Goal: Task Accomplishment & Management: Complete application form

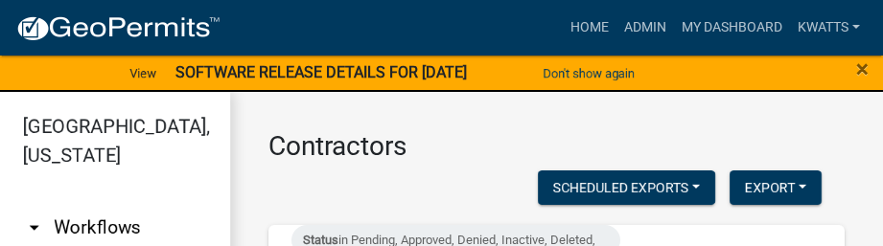
select select "3: 100"
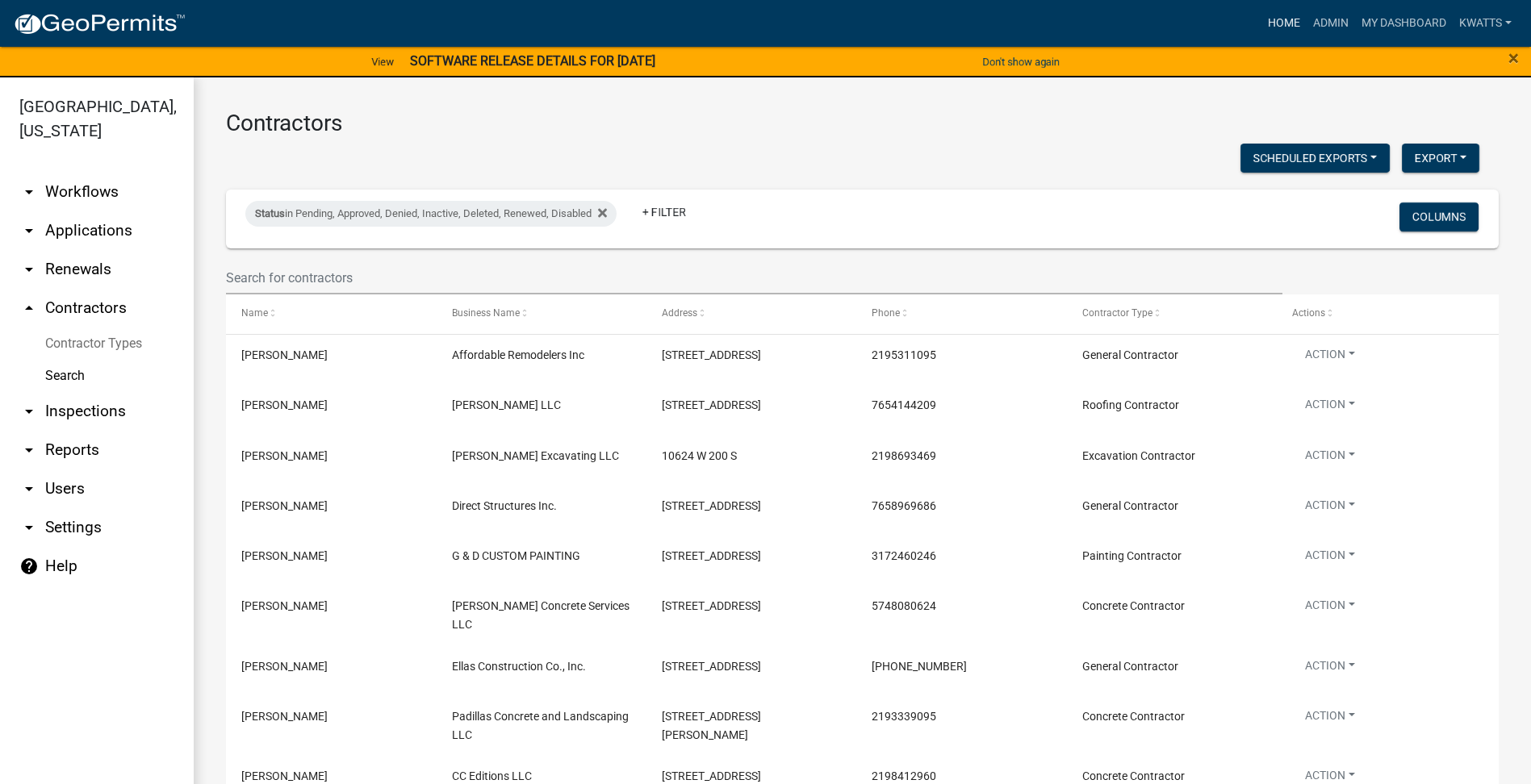
click at [742, 28] on link "Home" at bounding box center [1284, 24] width 45 height 30
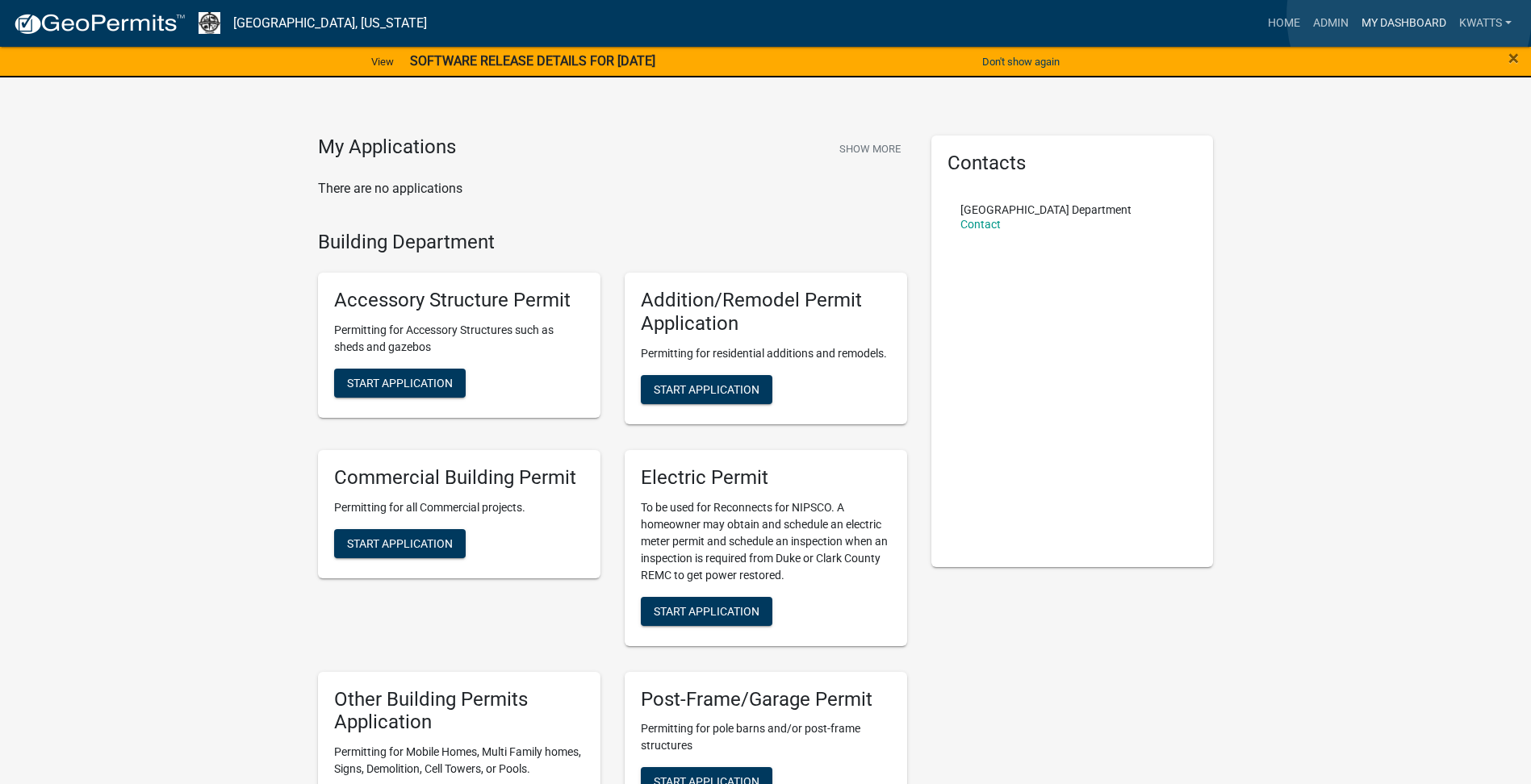
click at [742, 15] on link "My Dashboard" at bounding box center [1404, 24] width 98 height 30
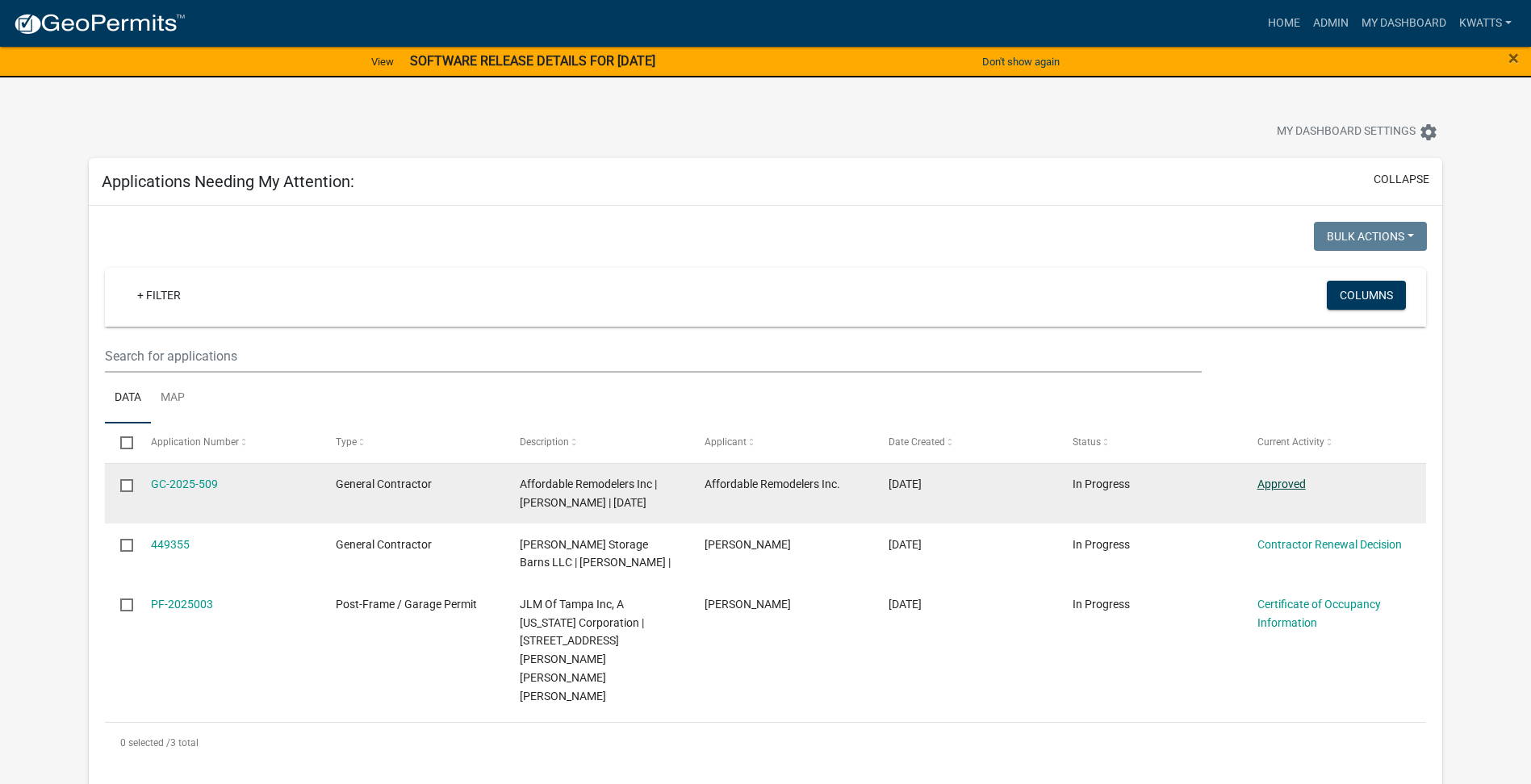
click at [742, 207] on link "Approved" at bounding box center [1282, 484] width 49 height 13
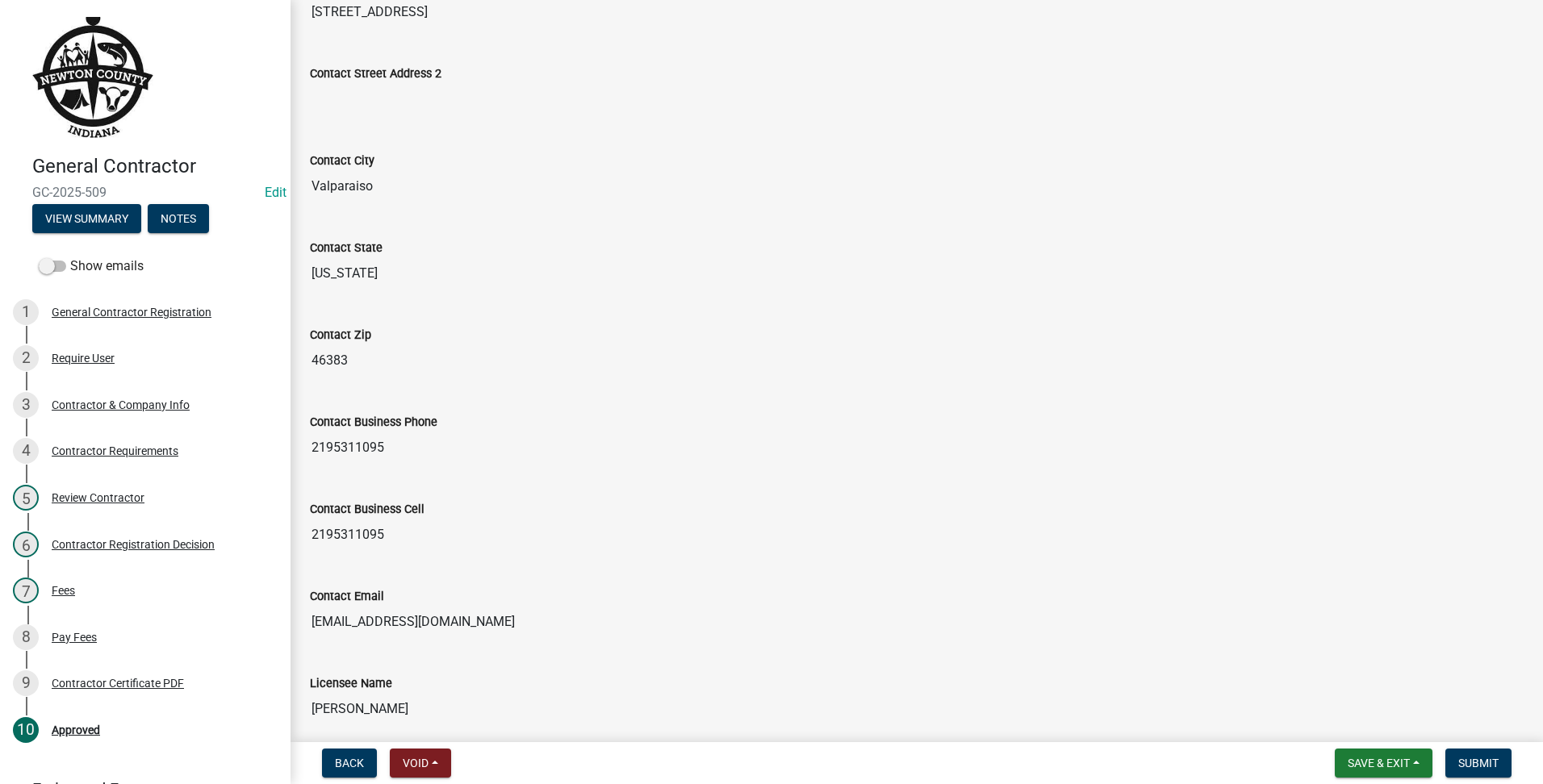
scroll to position [622, 0]
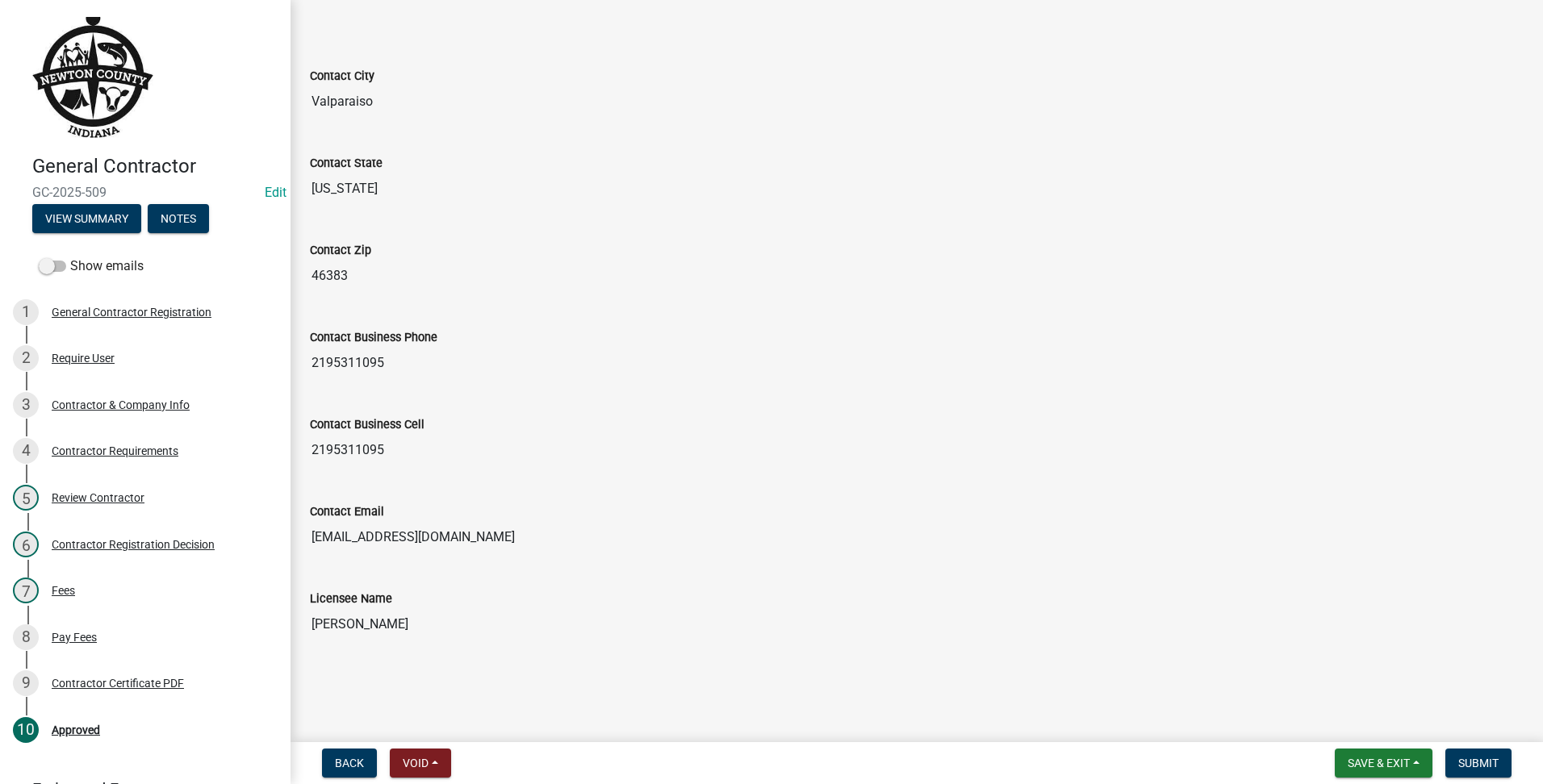
click at [742, 207] on nav "Back Void Withdraw Lock Expire Void Save & Exit Save Save & Exit Submit" at bounding box center [916, 763] width 1252 height 42
click at [742, 207] on span "Submit" at bounding box center [1478, 763] width 40 height 13
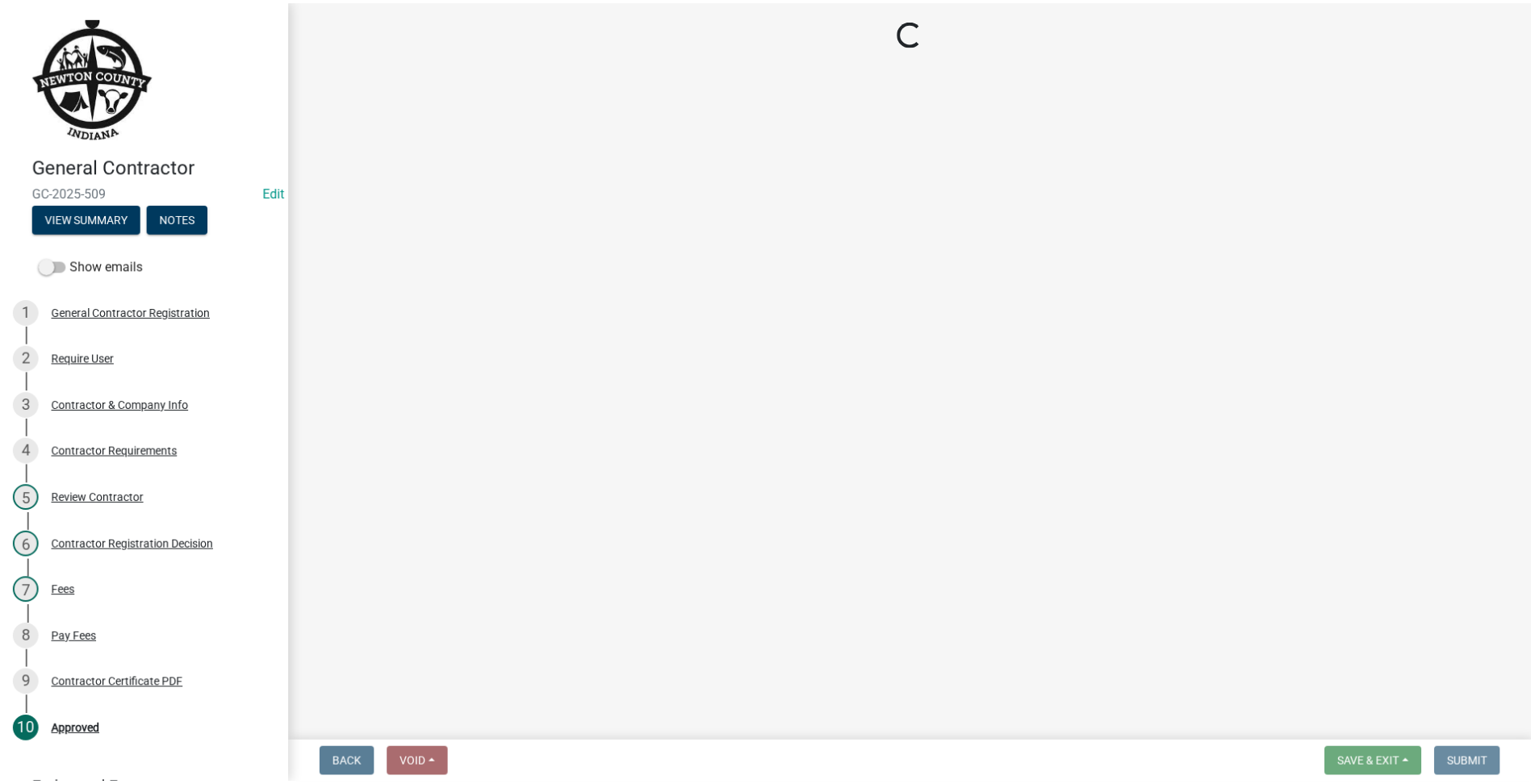
scroll to position [0, 0]
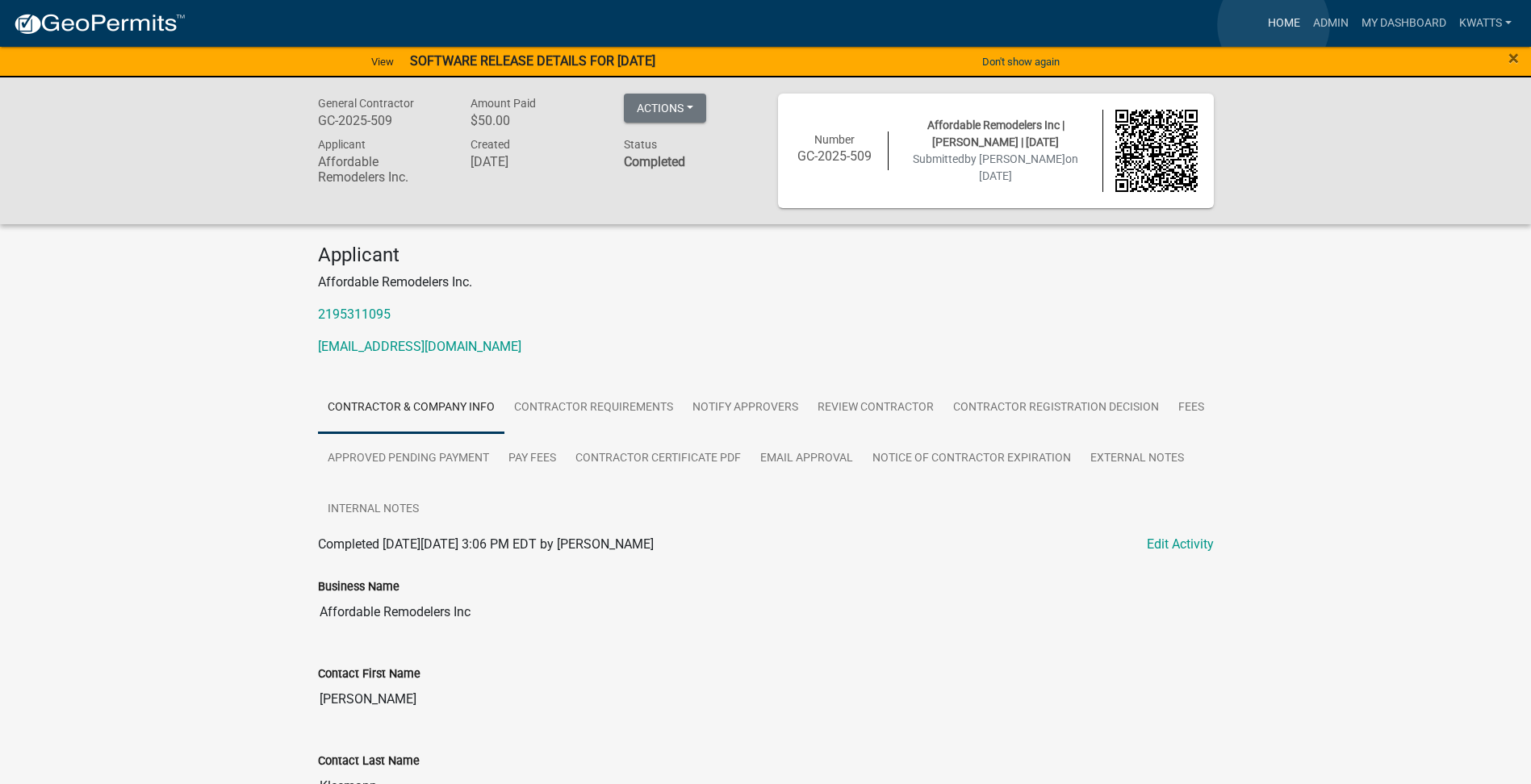
click at [742, 25] on link "Home" at bounding box center [1284, 24] width 45 height 30
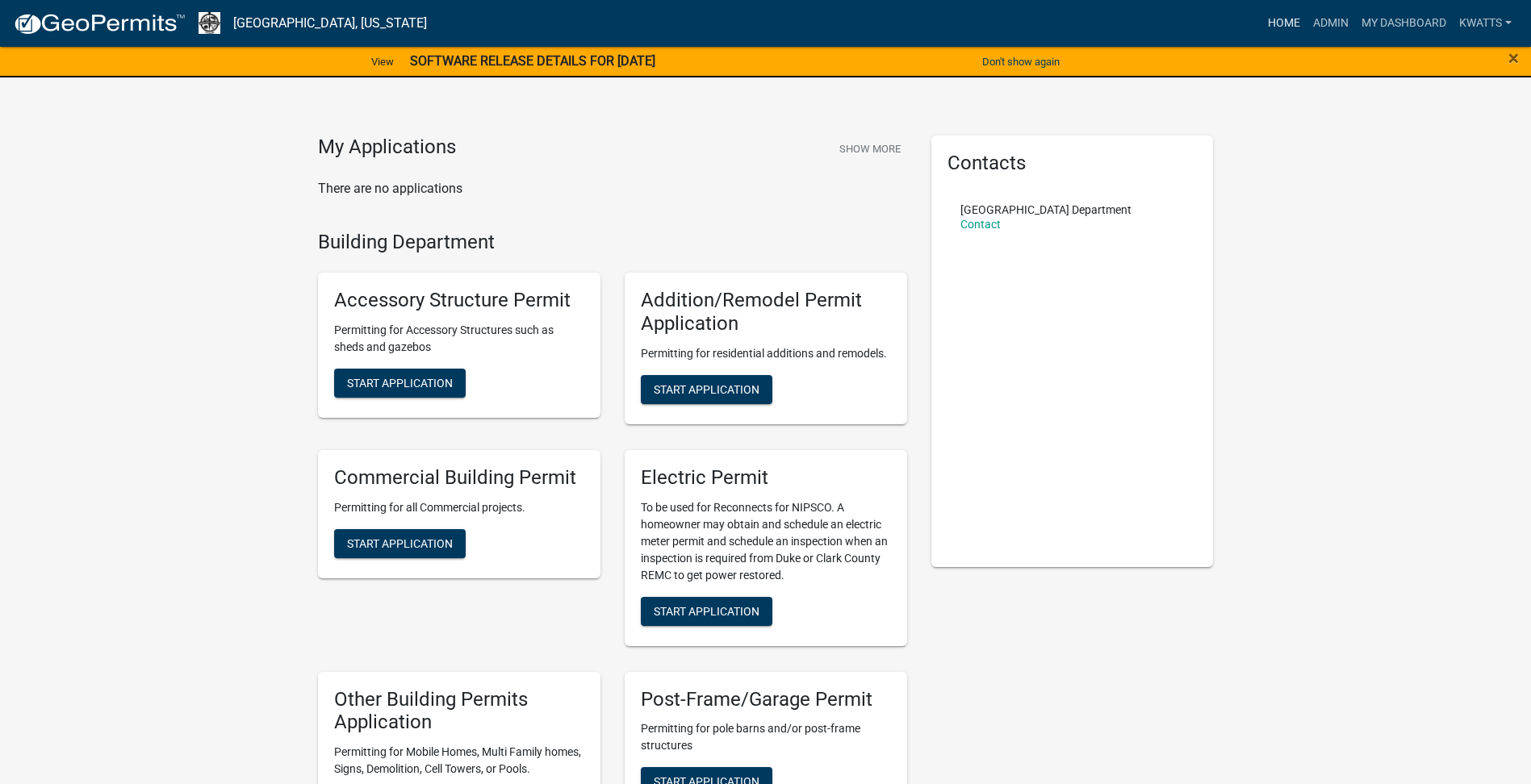
click at [742, 15] on link "Home" at bounding box center [1284, 24] width 45 height 30
click at [742, 27] on link "Home" at bounding box center [1284, 24] width 45 height 30
